Goal: Task Accomplishment & Management: Complete application form

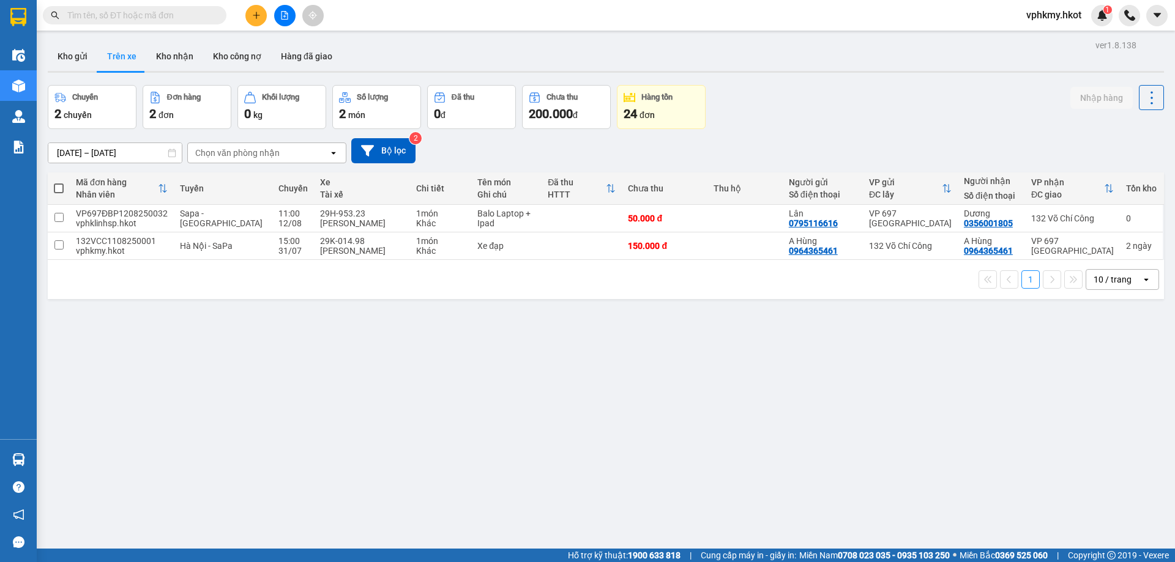
click at [254, 16] on icon "plus" at bounding box center [256, 15] width 9 height 9
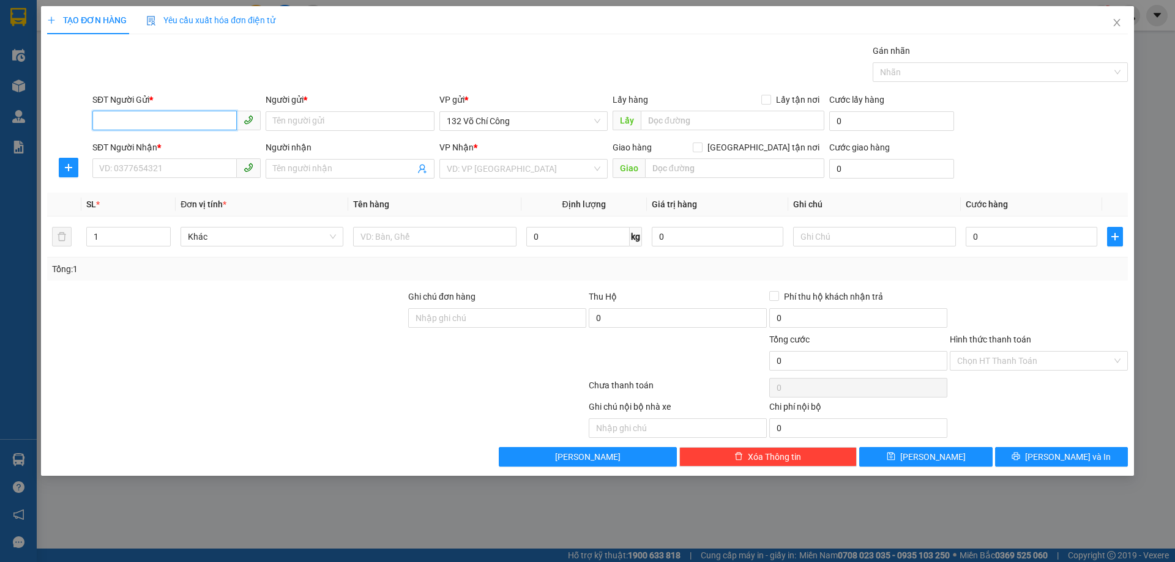
paste input "0975159669"
type input "0975159669"
click at [305, 128] on input "Người gửi *" at bounding box center [349, 121] width 168 height 20
paste input "[PERSON_NAME]"
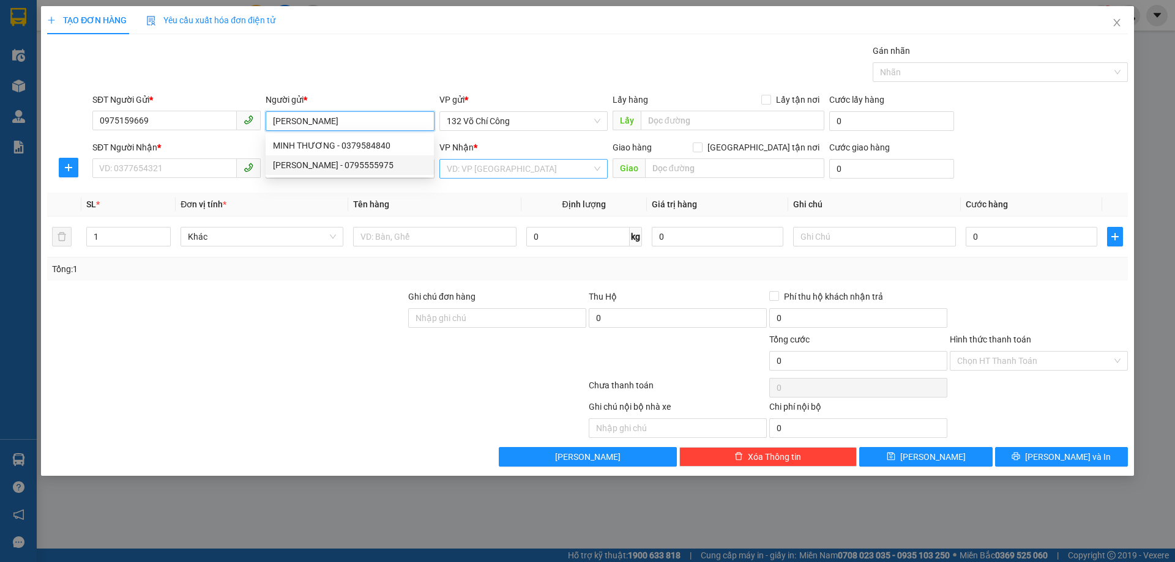
type input "[PERSON_NAME]"
click at [480, 169] on input "search" at bounding box center [519, 169] width 145 height 18
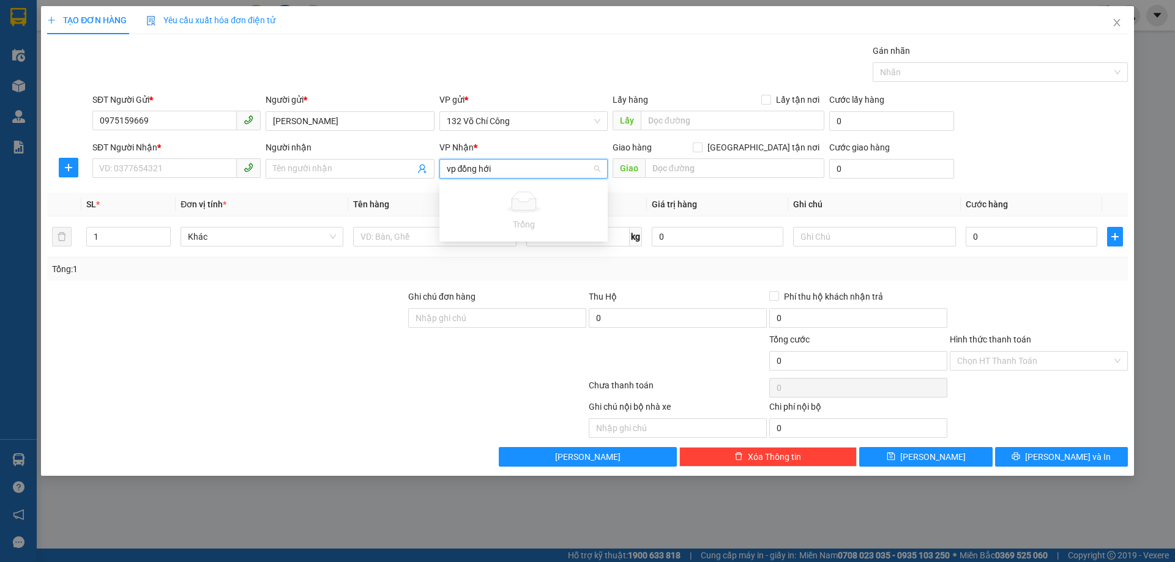
type input "vp đồng hới"
click at [312, 200] on th "Đơn vị tính *" at bounding box center [262, 205] width 173 height 24
click at [485, 176] on input "search" at bounding box center [519, 169] width 145 height 18
type input "đ"
type input "vp đồng hới"
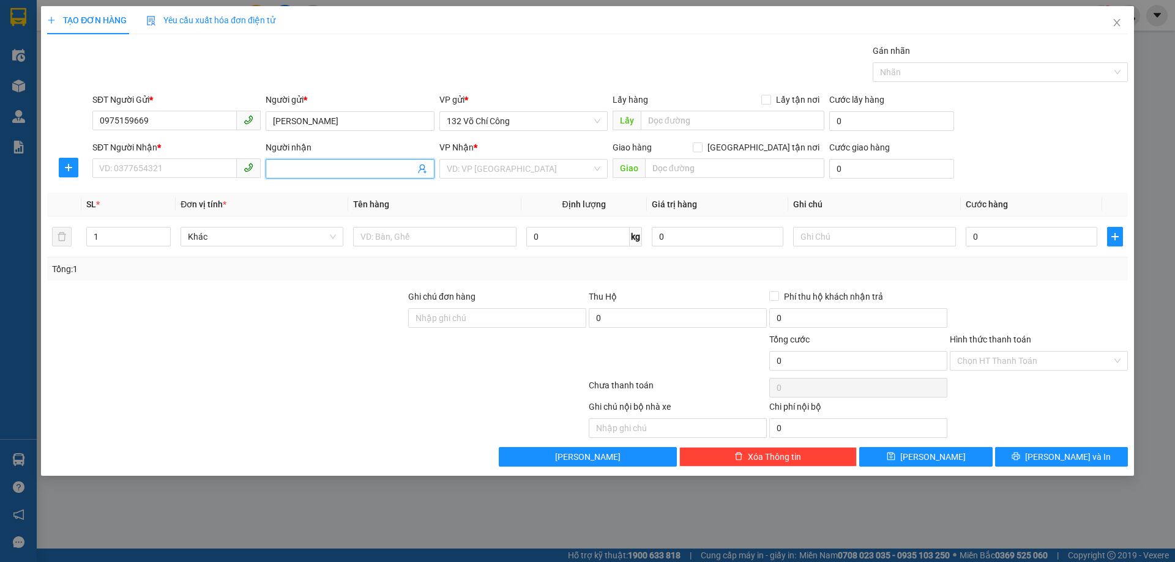
click at [363, 166] on input "Người nhận" at bounding box center [343, 168] width 141 height 13
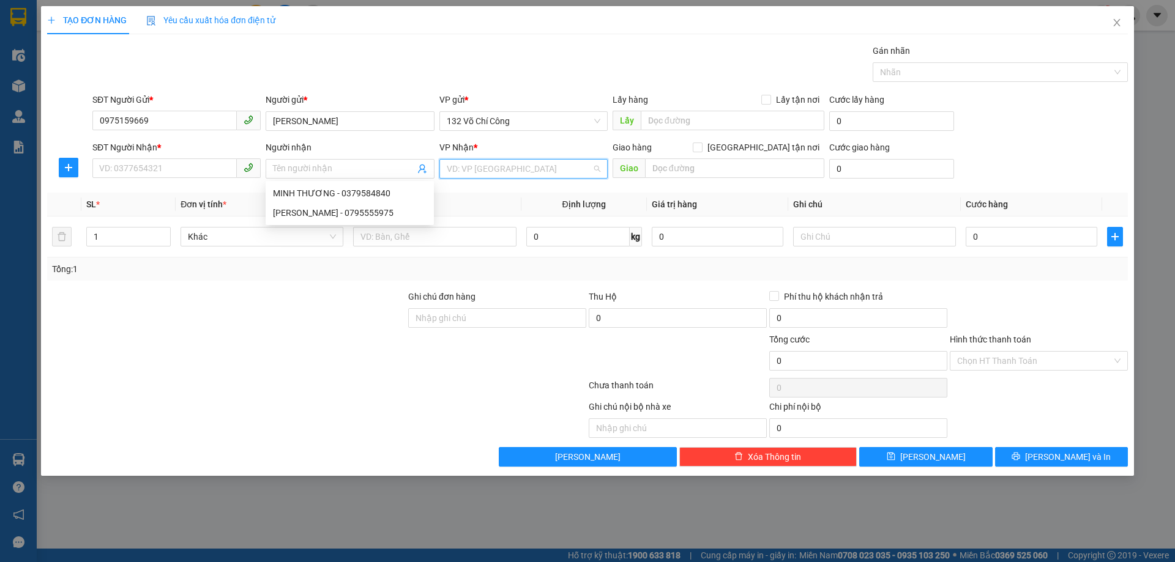
click at [494, 167] on input "search" at bounding box center [519, 169] width 145 height 18
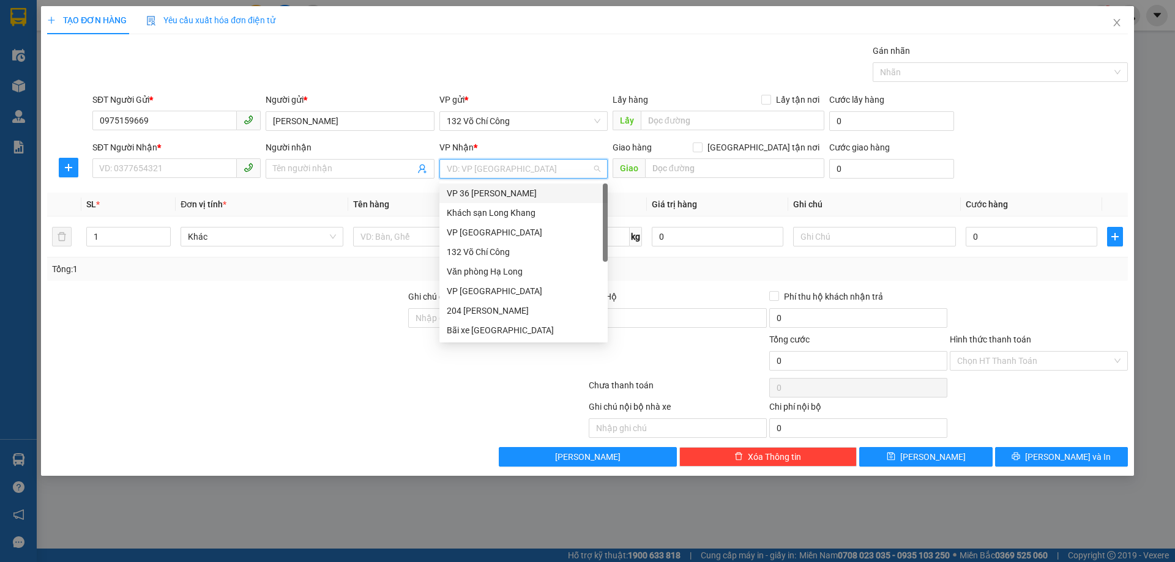
type input "d"
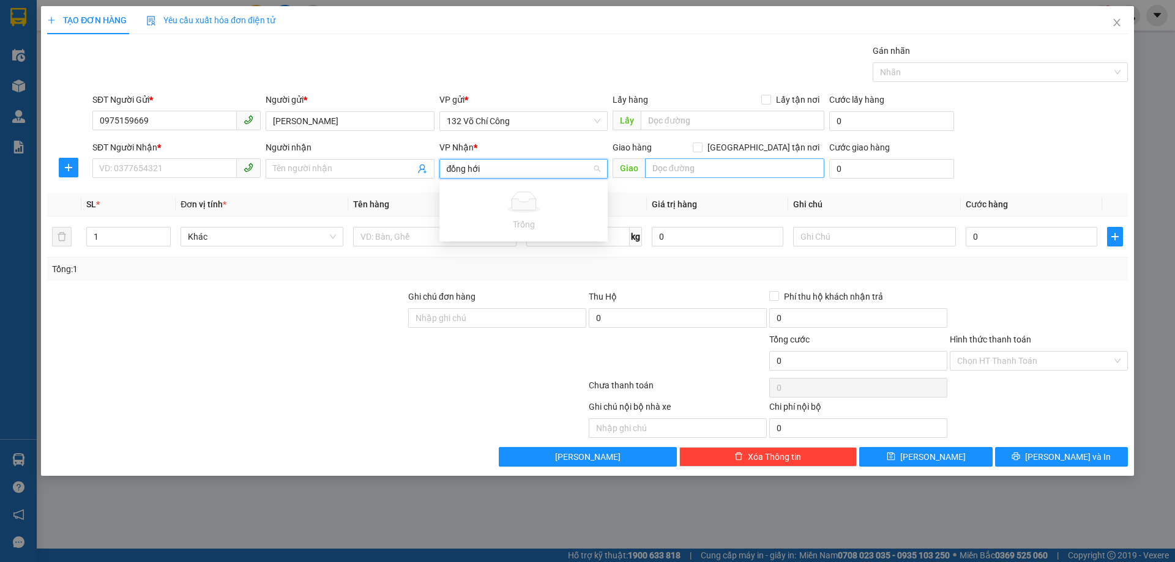
type input "đồng hới"
click at [688, 173] on input "text" at bounding box center [734, 168] width 179 height 20
click at [721, 173] on input "text" at bounding box center [734, 168] width 179 height 20
type input "số 2 [PERSON_NAME]"
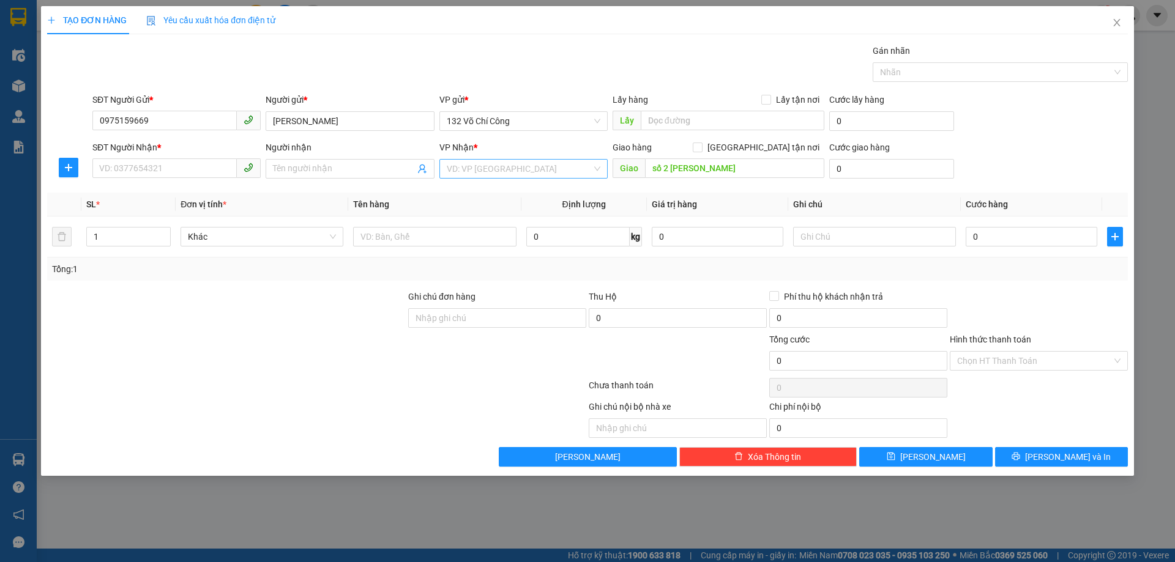
click at [497, 172] on input "search" at bounding box center [519, 169] width 145 height 18
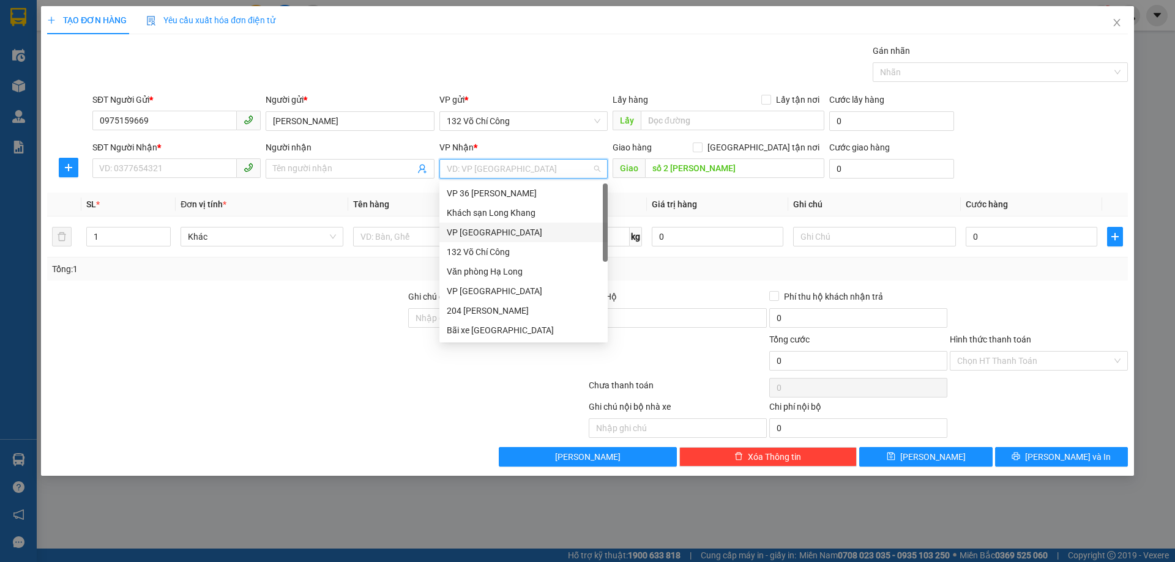
click at [473, 239] on div "VP [GEOGRAPHIC_DATA]" at bounding box center [524, 232] width 154 height 13
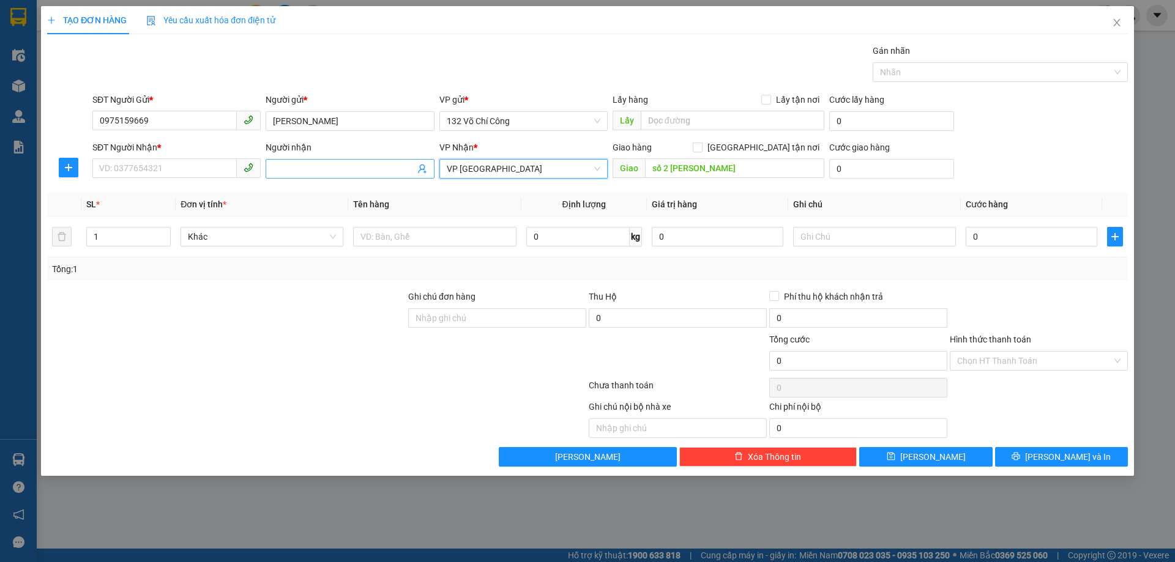
click at [293, 173] on input "Người nhận" at bounding box center [343, 168] width 141 height 13
paste input "anh bình"
type input "anh bình"
click at [162, 172] on input "SĐT Người Nhận *" at bounding box center [164, 168] width 144 height 20
paste input "0935381369"
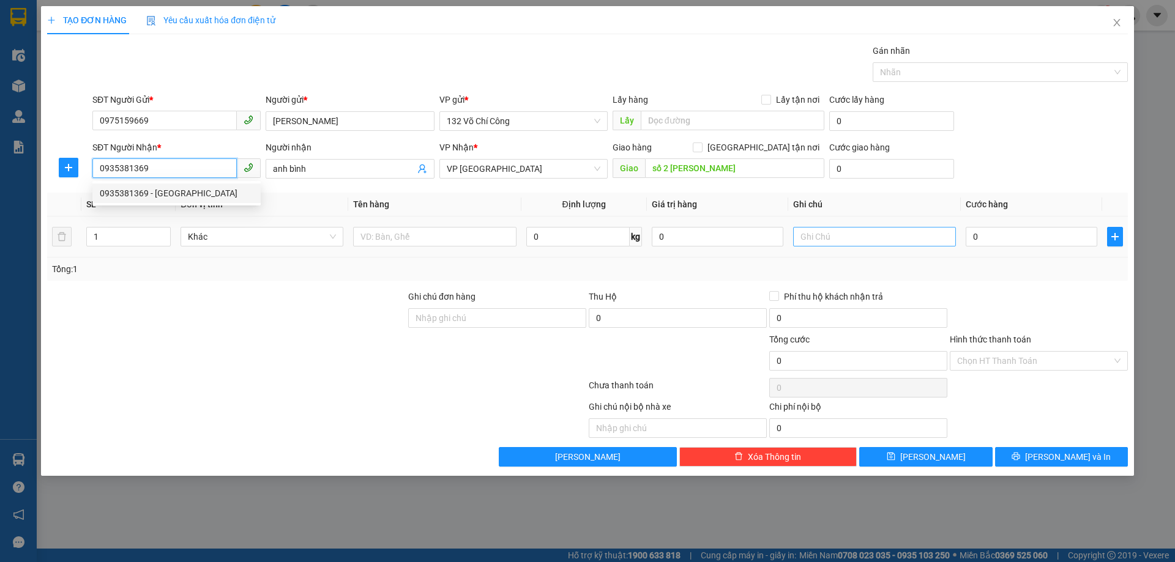
type input "0935381369"
click at [825, 239] on input "text" at bounding box center [874, 237] width 163 height 20
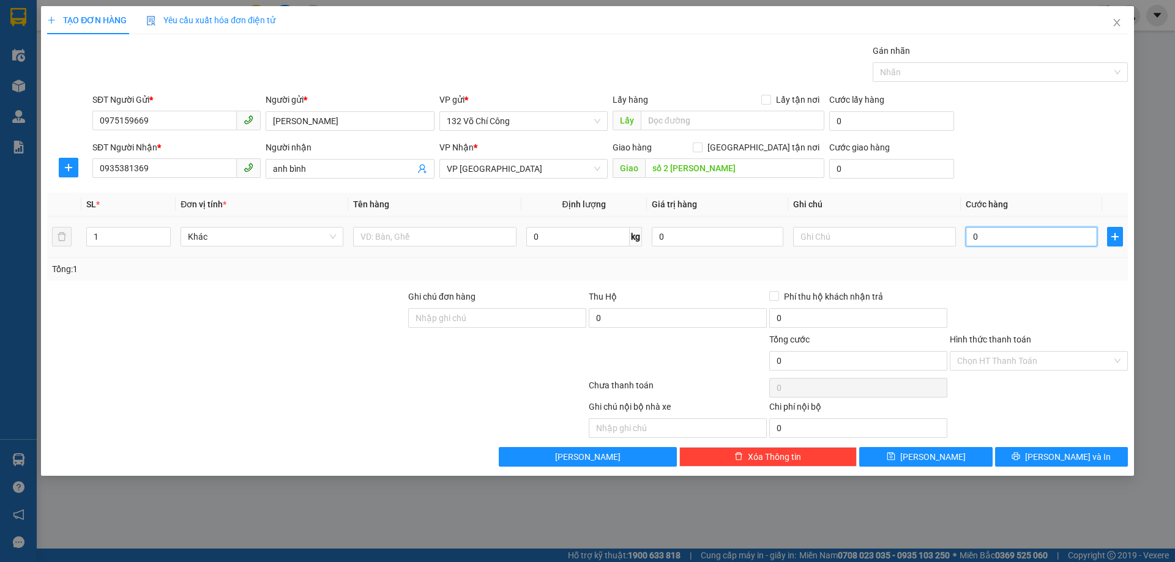
click at [970, 240] on input "0" at bounding box center [1031, 237] width 132 height 20
paste input "50.00"
type input "50.000"
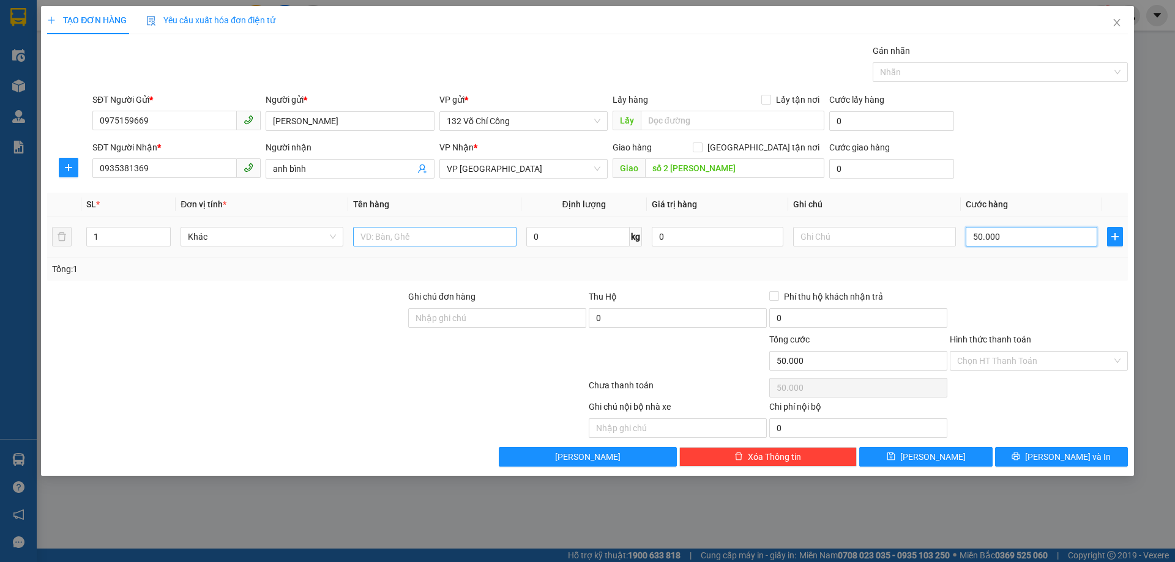
type input "50.000"
click at [387, 233] on input "text" at bounding box center [434, 237] width 163 height 20
type input "MỸ PHẨM"
click at [565, 241] on input "0" at bounding box center [577, 237] width 103 height 20
click at [955, 370] on div "Chọn HT Thanh Toán" at bounding box center [1038, 361] width 178 height 20
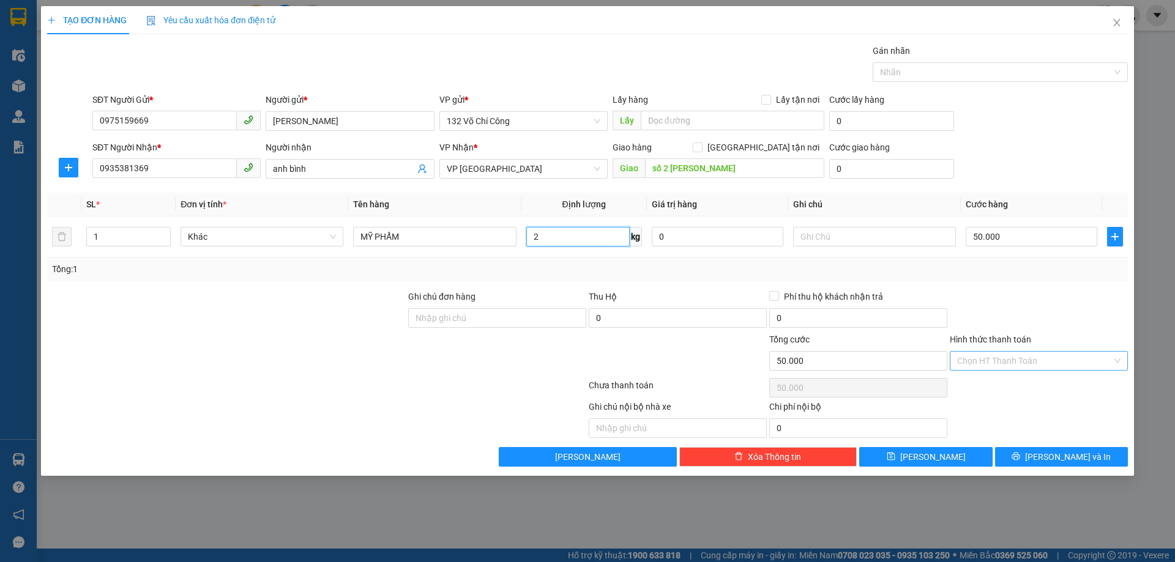
type input "2"
click at [979, 300] on div at bounding box center [1038, 311] width 180 height 43
click at [976, 362] on input "Hình thức thanh toán" at bounding box center [1034, 361] width 155 height 18
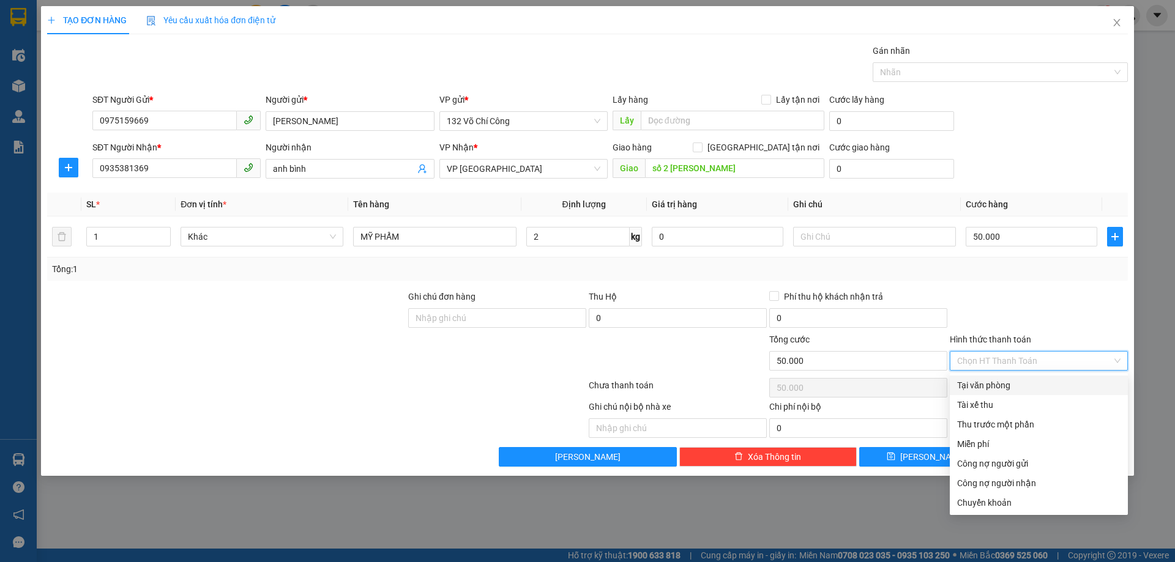
click at [976, 362] on input "Hình thức thanh toán" at bounding box center [1034, 361] width 155 height 18
click at [986, 305] on div at bounding box center [1038, 311] width 180 height 43
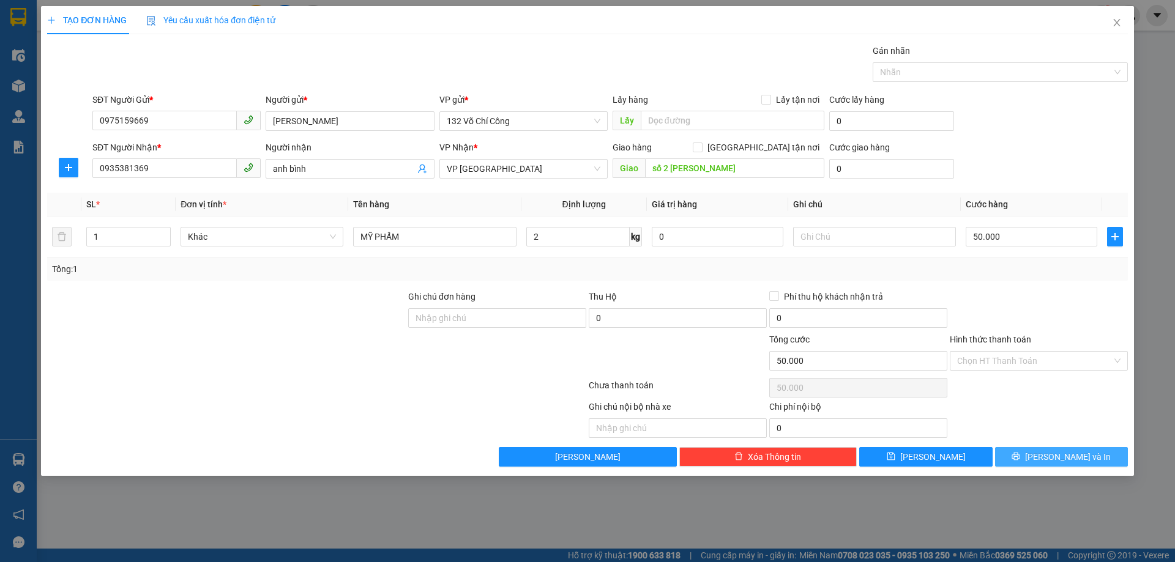
click at [1056, 456] on span "[PERSON_NAME] và In" at bounding box center [1068, 456] width 86 height 13
